Goal: Task Accomplishment & Management: Manage account settings

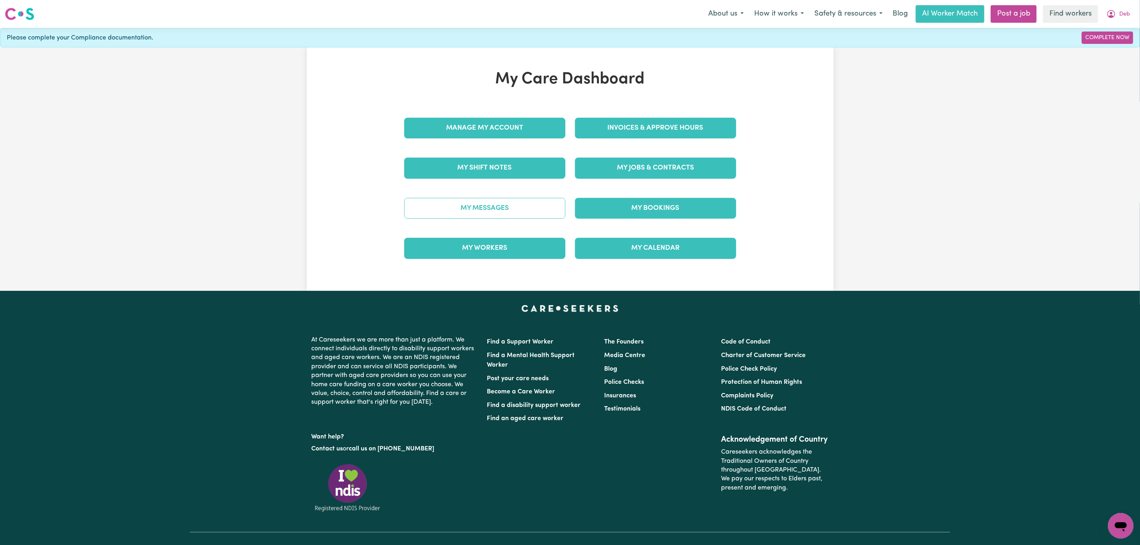
click at [453, 208] on link "My Messages" at bounding box center [484, 208] width 161 height 21
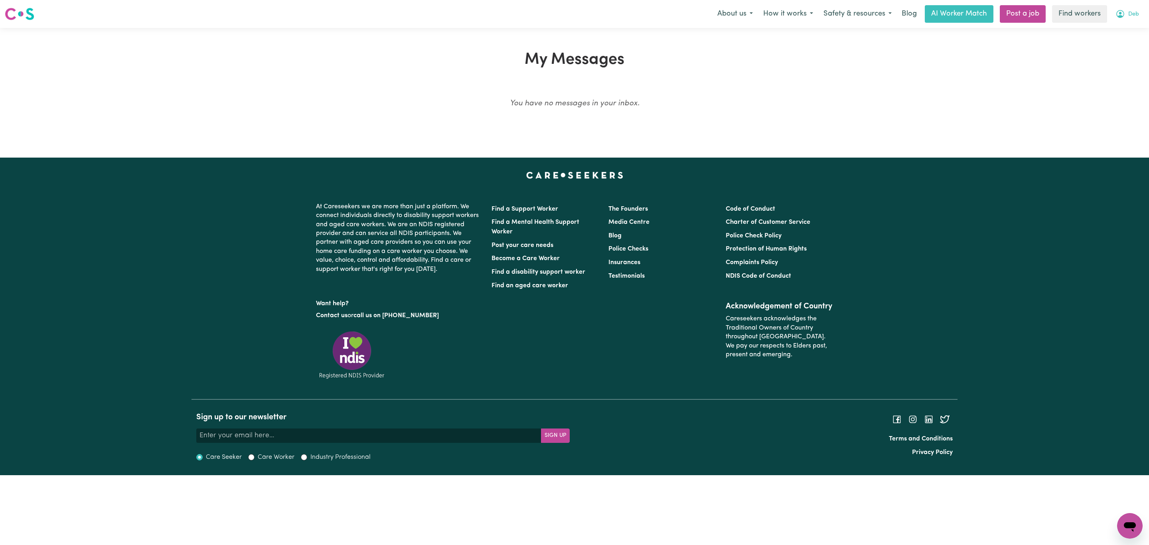
click at [1139, 13] on button "Deb" at bounding box center [1127, 14] width 34 height 17
click at [1130, 28] on link "My Dashboard" at bounding box center [1112, 31] width 63 height 15
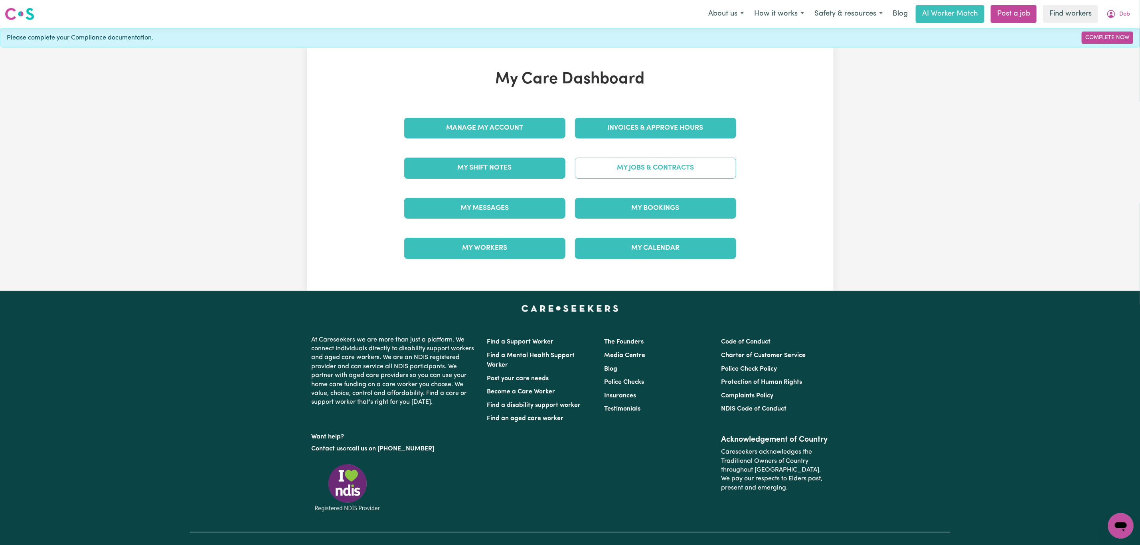
click at [657, 173] on link "My Jobs & Contracts" at bounding box center [655, 168] width 161 height 21
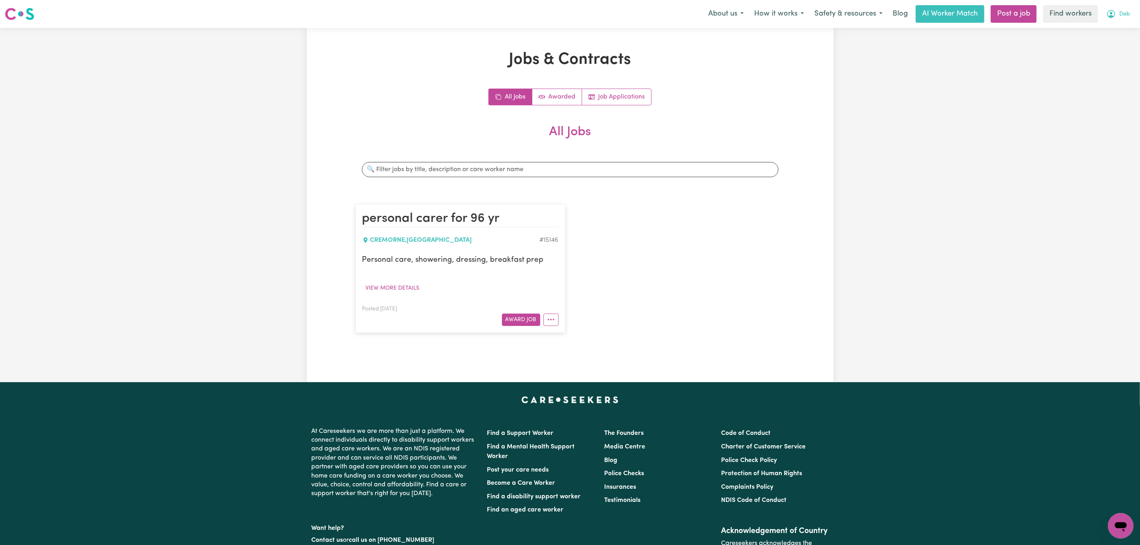
click at [1119, 12] on span "Deb" at bounding box center [1124, 14] width 11 height 9
click at [1098, 47] on link "Logout" at bounding box center [1103, 45] width 63 height 15
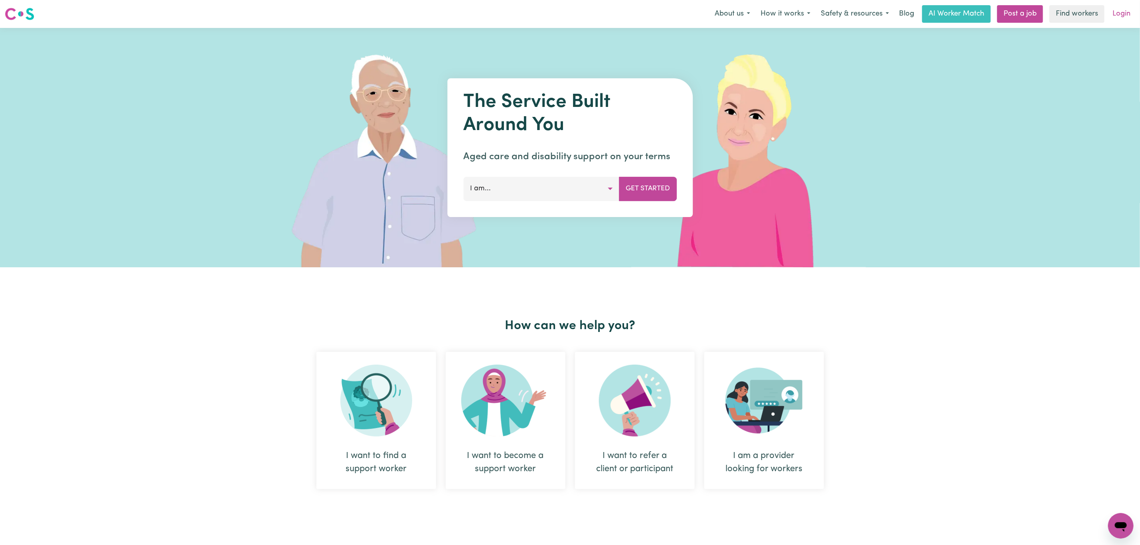
click at [1118, 12] on link "Login" at bounding box center [1121, 14] width 28 height 18
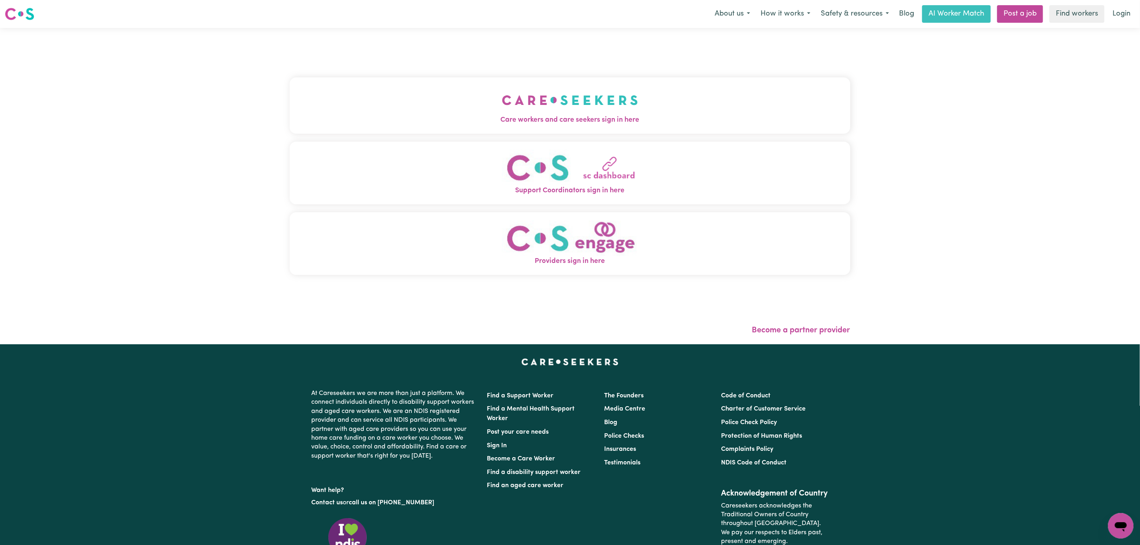
click at [544, 132] on button "Care workers and care seekers sign in here" at bounding box center [570, 105] width 561 height 56
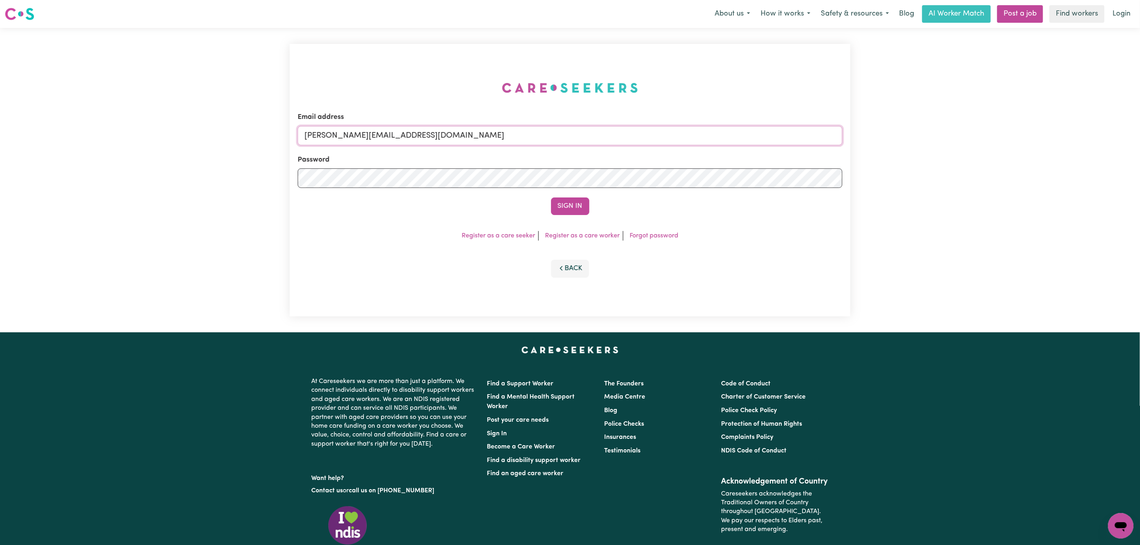
click at [358, 143] on input "[PERSON_NAME][EMAIL_ADDRESS][DOMAIN_NAME]" at bounding box center [570, 135] width 545 height 19
drag, startPoint x: 341, startPoint y: 139, endPoint x: 352, endPoint y: 139, distance: 10.8
click at [352, 139] on input "[EMAIL_ADDRESS][PERSON_NAME][DOMAIN_NAME]" at bounding box center [570, 135] width 545 height 19
click at [349, 138] on input "[EMAIL_ADDRESS][PERSON_NAME][DOMAIN_NAME]" at bounding box center [570, 135] width 545 height 19
drag, startPoint x: 347, startPoint y: 135, endPoint x: 556, endPoint y: 158, distance: 209.9
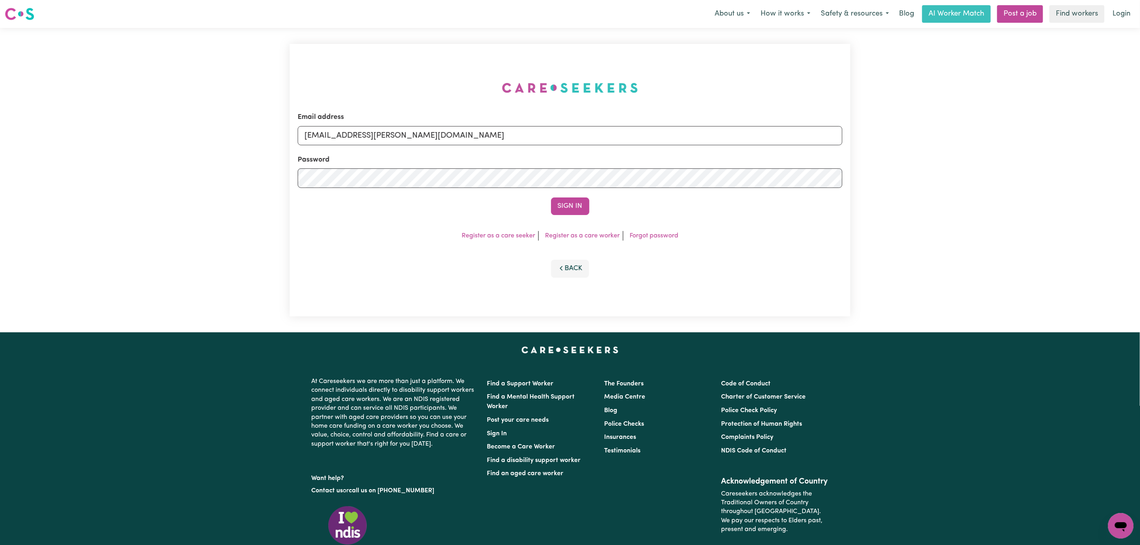
click at [541, 142] on input "[EMAIL_ADDRESS][PERSON_NAME][DOMAIN_NAME]" at bounding box center [570, 135] width 545 height 19
type input "superuser~[EMAIL_ADDRESS][DOMAIN_NAME]"
click at [559, 203] on button "Sign In" at bounding box center [570, 206] width 38 height 18
